Goal: Task Accomplishment & Management: Use online tool/utility

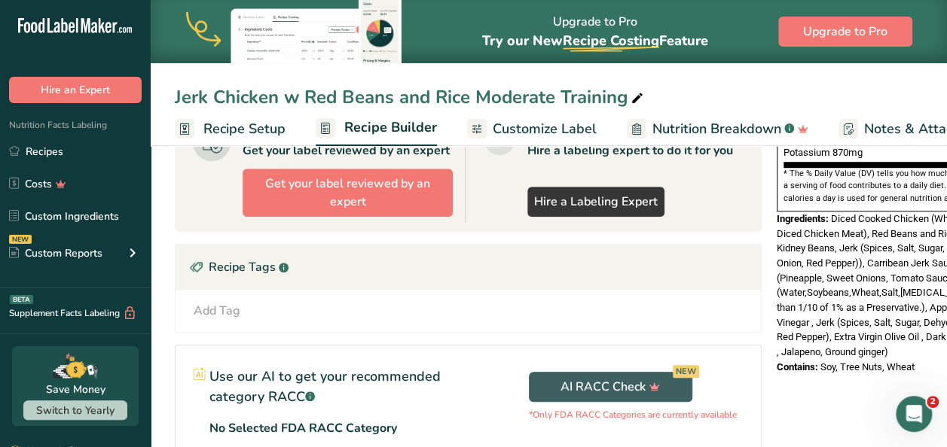
scroll to position [0, 61]
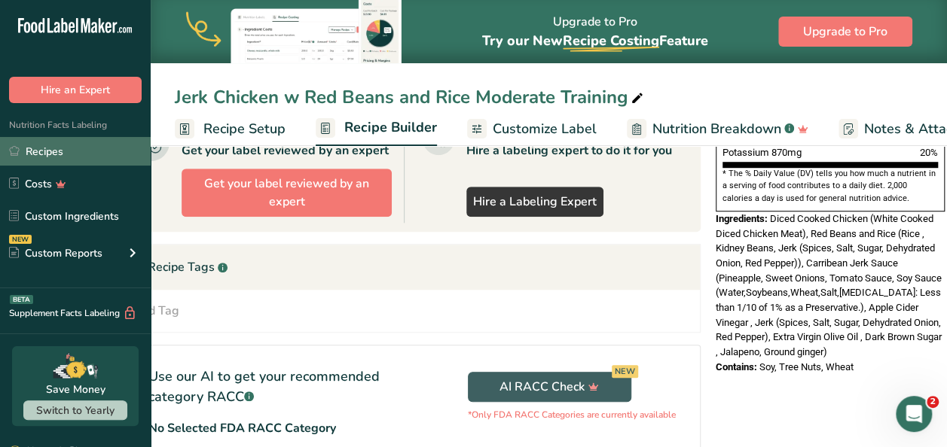
click at [79, 153] on link "Recipes" at bounding box center [75, 151] width 151 height 29
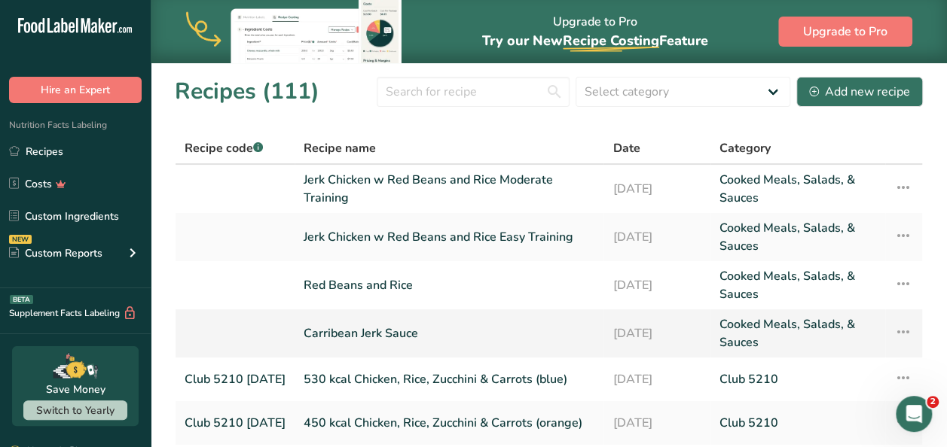
click at [355, 340] on link "Carribean Jerk Sauce" at bounding box center [449, 334] width 291 height 36
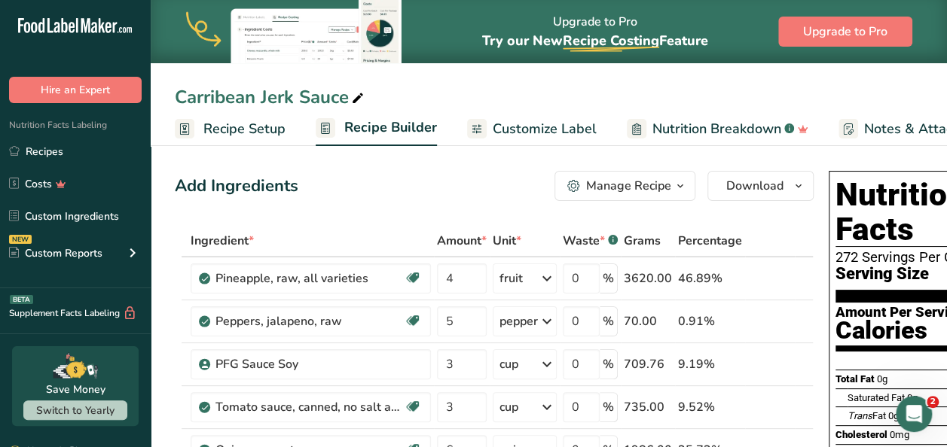
click at [399, 185] on div "Add Ingredients Manage Recipe Delete Recipe Duplicate Recipe Scale Recipe Save …" at bounding box center [494, 186] width 639 height 30
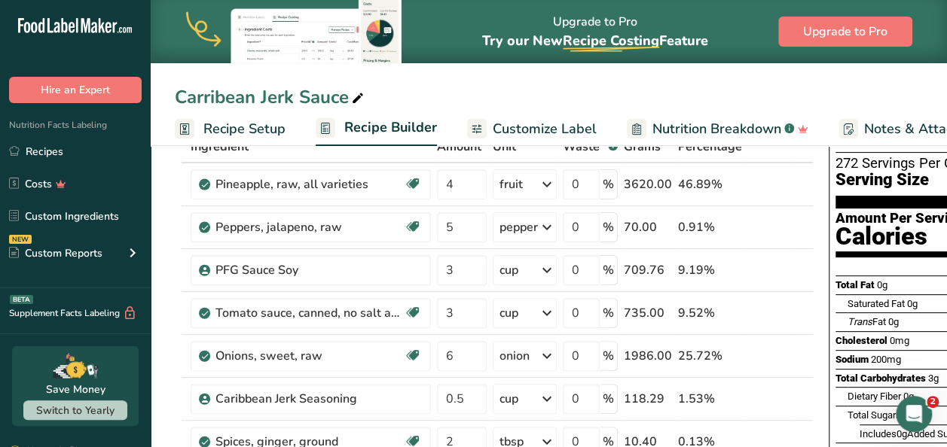
scroll to position [60, 0]
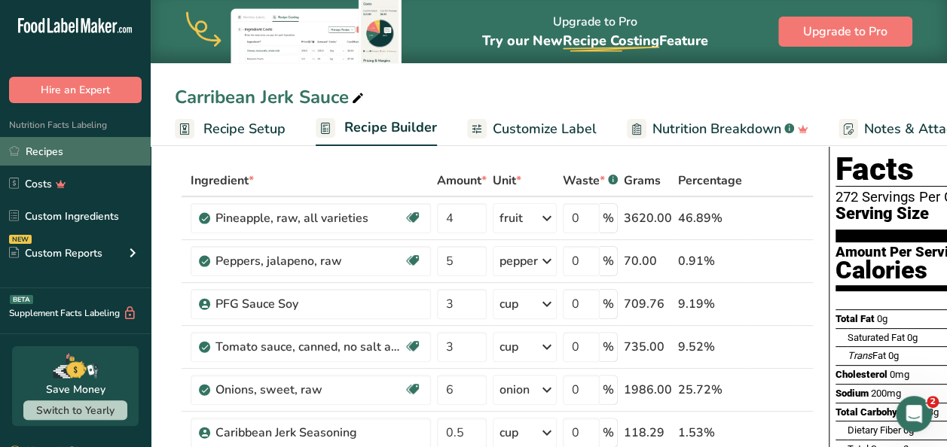
click at [53, 156] on link "Recipes" at bounding box center [75, 151] width 151 height 29
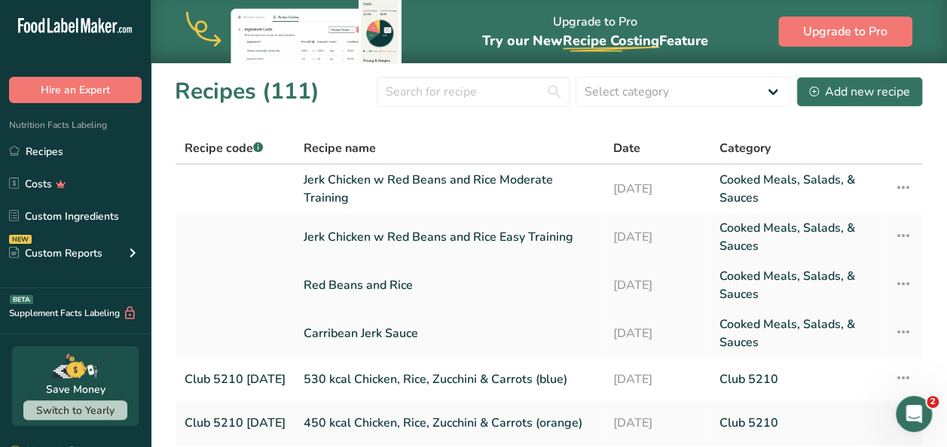
click at [365, 291] on link "Red Beans and Rice" at bounding box center [449, 285] width 291 height 36
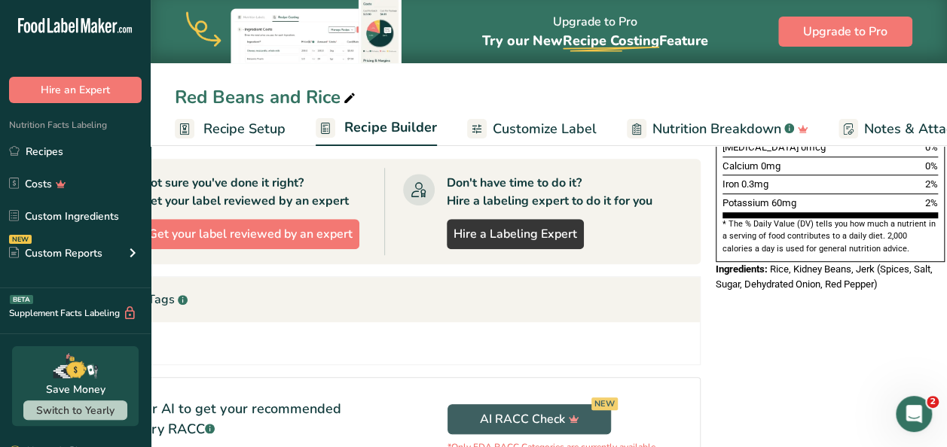
scroll to position [402, 0]
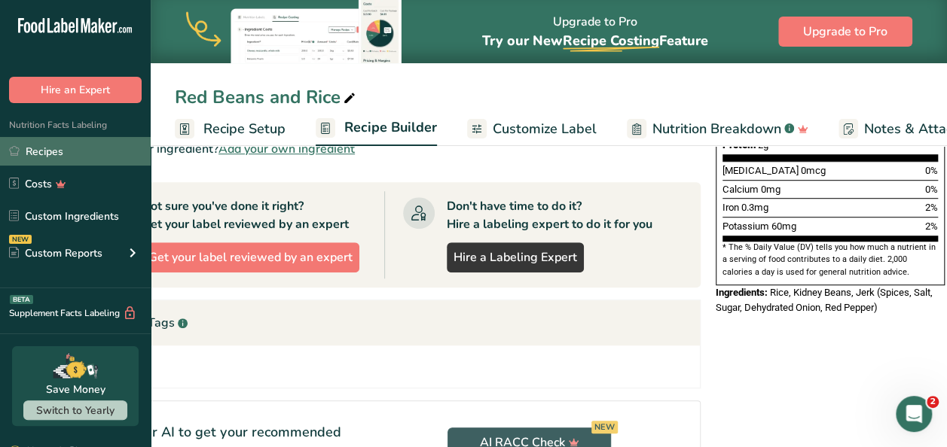
click at [90, 148] on link "Recipes" at bounding box center [75, 151] width 151 height 29
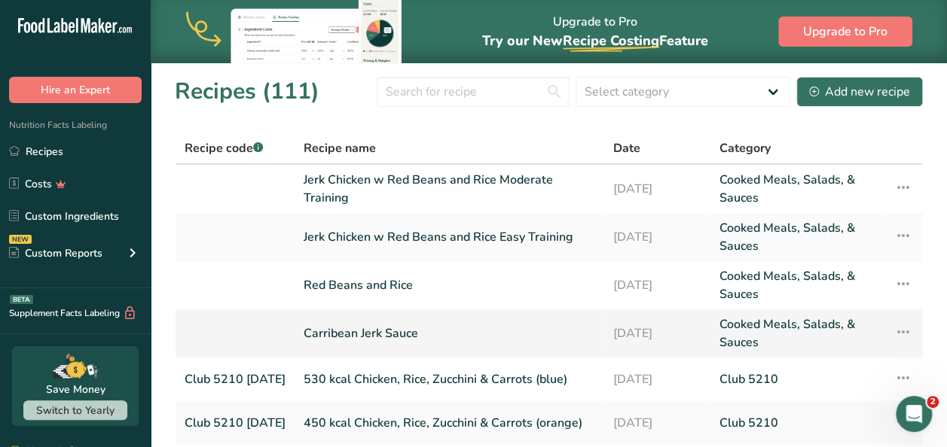
click at [365, 353] on td "Carribean Jerk Sauce" at bounding box center [449, 334] width 309 height 48
click at [365, 322] on link "Carribean Jerk Sauce" at bounding box center [449, 334] width 291 height 36
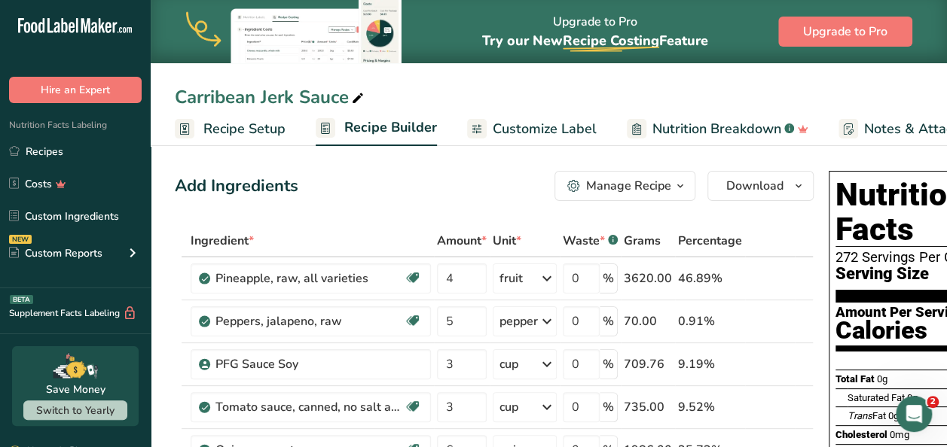
click at [439, 190] on div "Add Ingredients Manage Recipe Delete Recipe Duplicate Recipe Scale Recipe Save …" at bounding box center [494, 186] width 639 height 30
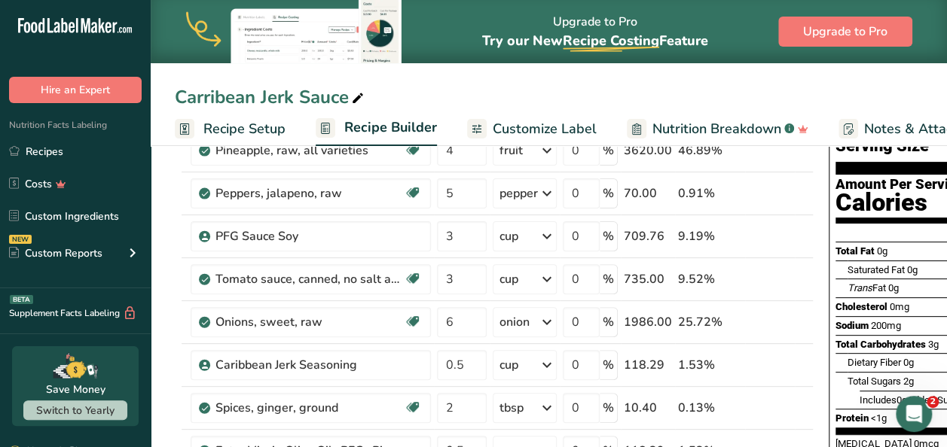
scroll to position [121, 0]
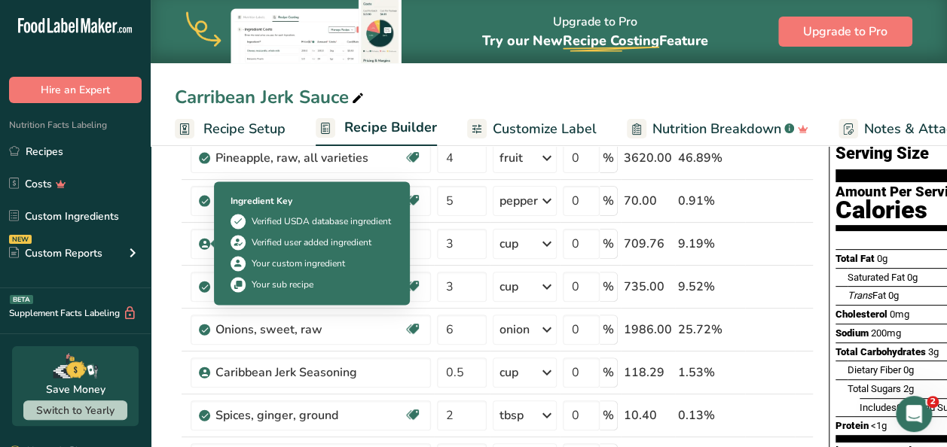
click at [275, 220] on div "Verified USDA database ingredient" at bounding box center [321, 222] width 139 height 14
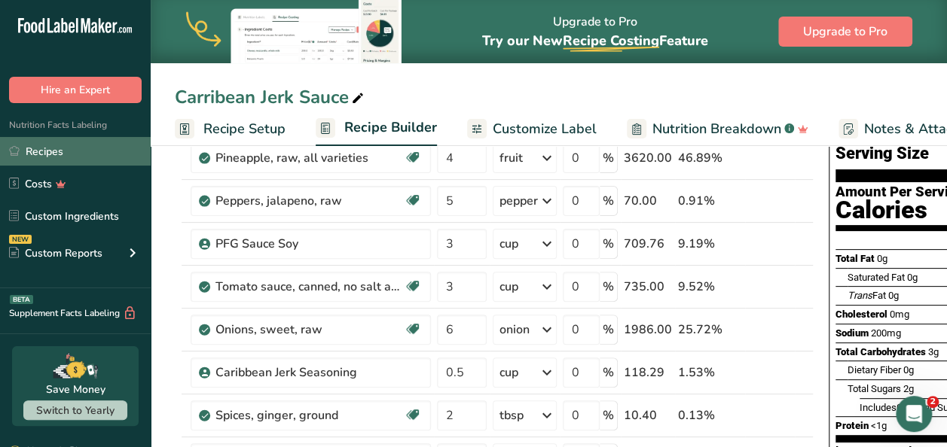
click at [97, 156] on link "Recipes" at bounding box center [75, 151] width 151 height 29
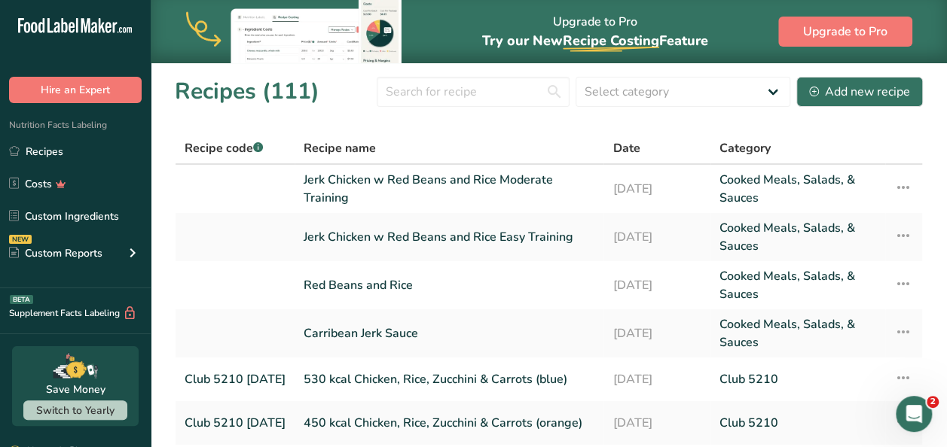
click at [167, 206] on section "Recipes (111) Select category All Baked Goods [GEOGRAPHIC_DATA] CHW MTM Pilot 1…" at bounding box center [549, 378] width 796 height 631
click at [440, 93] on input "text" at bounding box center [473, 92] width 193 height 30
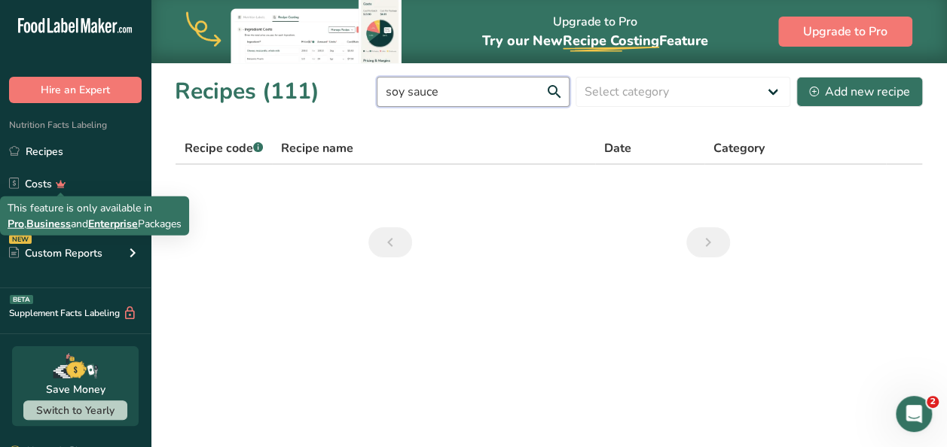
type input "soy sauce"
click at [98, 220] on span "Enterprise" at bounding box center [113, 224] width 50 height 14
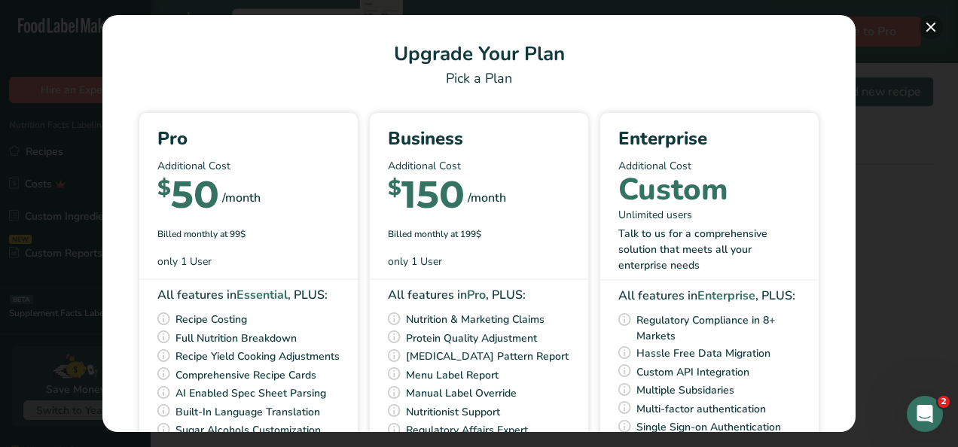
click at [925, 27] on button "Pick Your Pricing Plan Modal" at bounding box center [931, 27] width 24 height 24
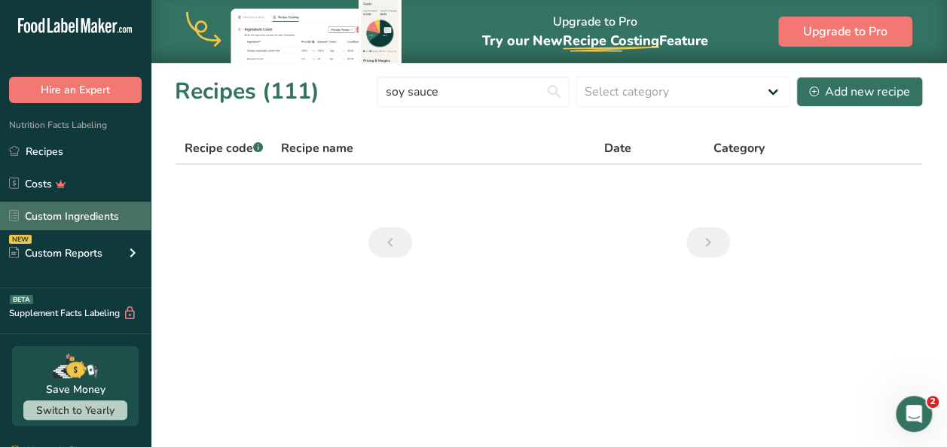
click at [80, 214] on link "Custom Ingredients" at bounding box center [75, 216] width 151 height 29
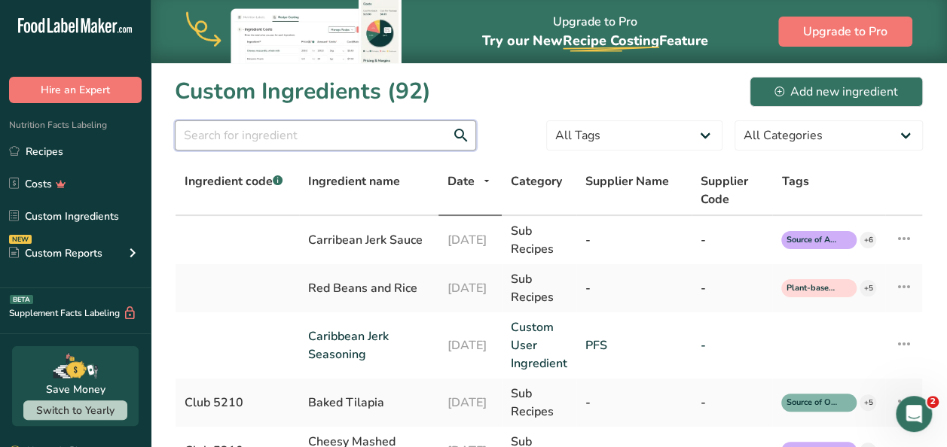
click at [316, 133] on input "text" at bounding box center [325, 136] width 301 height 30
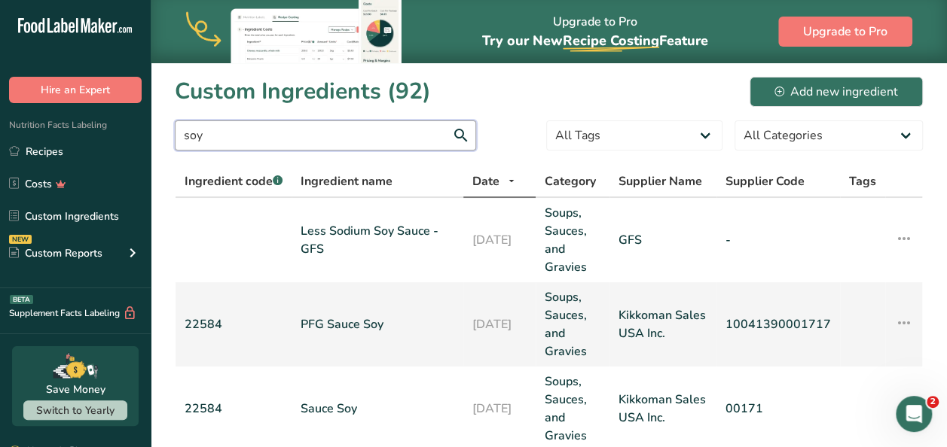
type input "soy"
click at [349, 326] on link "PFG Sauce Soy" at bounding box center [378, 325] width 154 height 18
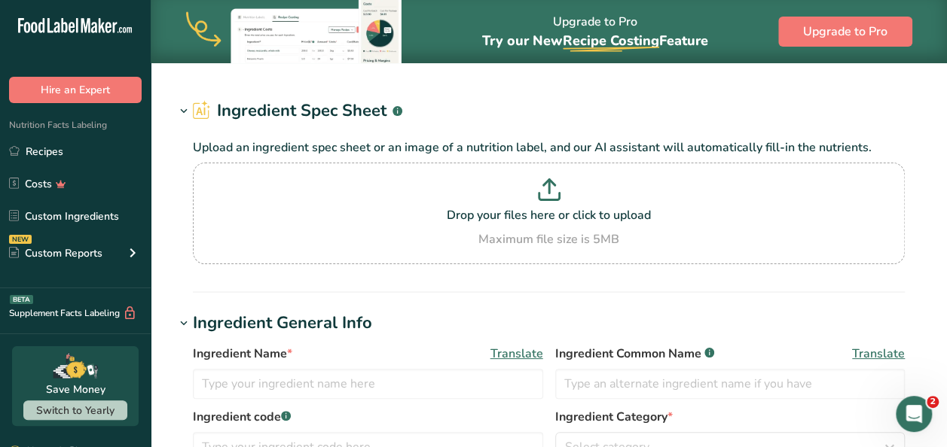
type input "PFG Sauce Soy"
type input "Soy Sauce"
type input "22584"
type input "Kikkoman Sales USA Inc."
type input "10041390001717"
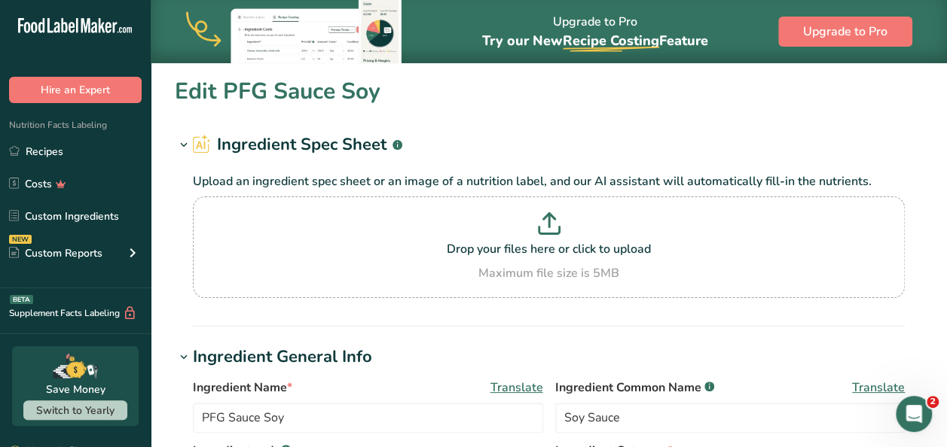
click at [556, 96] on div "Edit PFG Sauce Soy" at bounding box center [549, 92] width 748 height 34
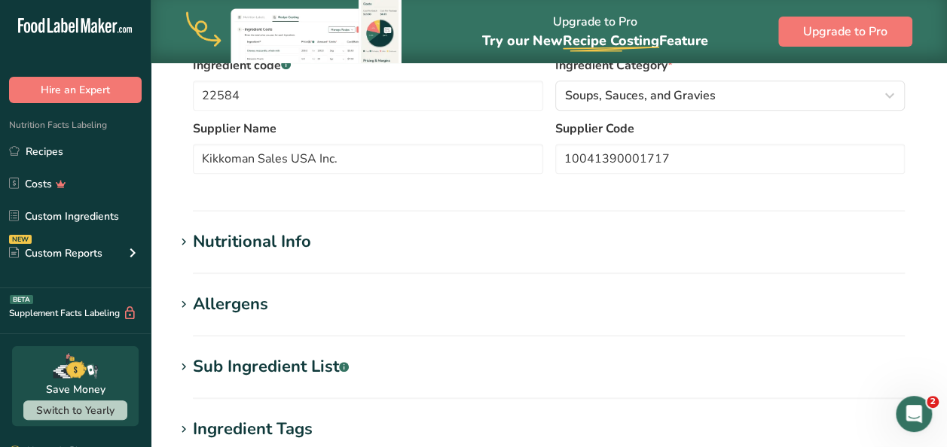
scroll to position [392, 0]
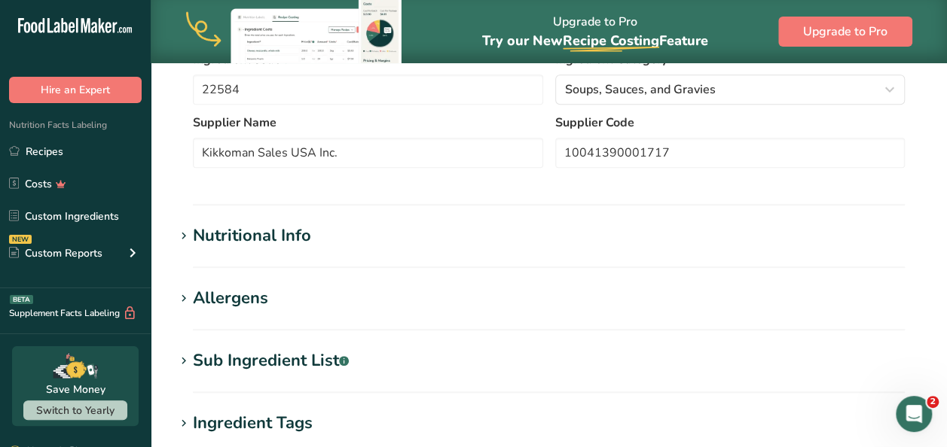
click at [466, 299] on h1 "Allergens" at bounding box center [549, 298] width 748 height 25
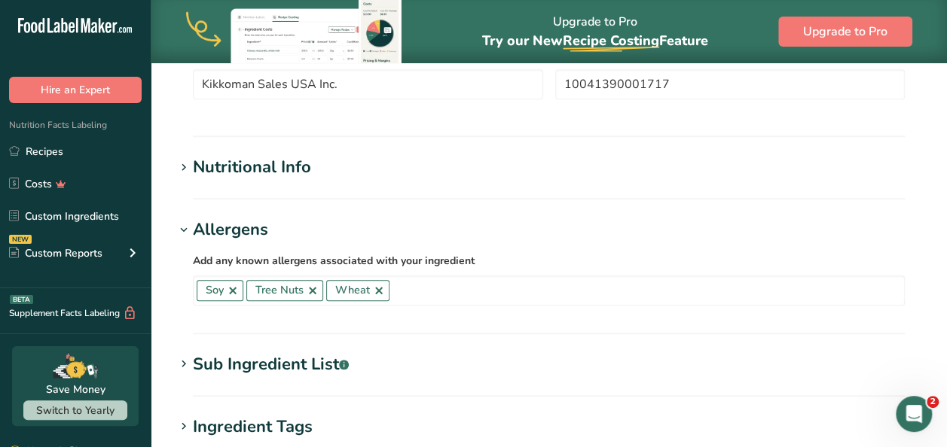
scroll to position [453, 0]
